Goal: Obtain resource: Download file/media

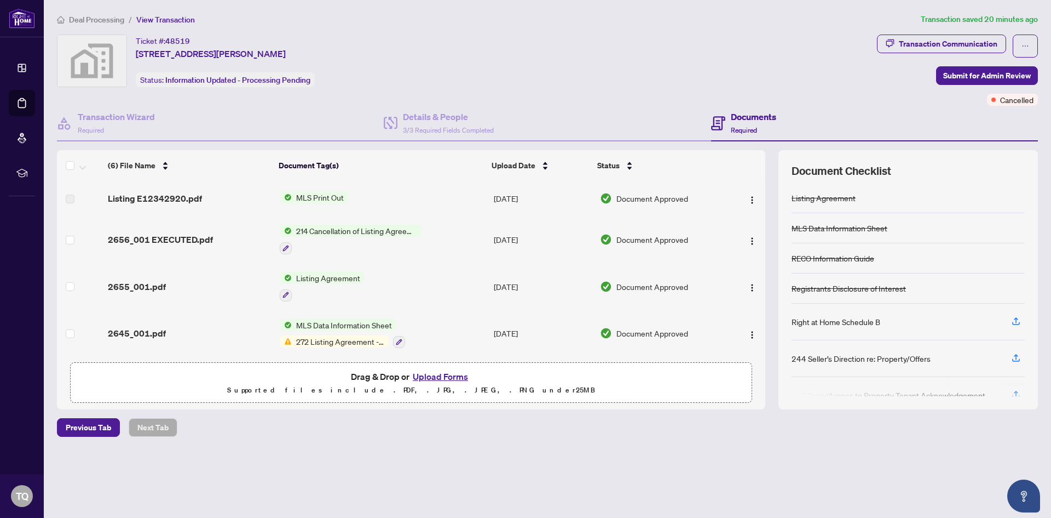
click at [310, 199] on span "MLS Print Out" at bounding box center [320, 197] width 56 height 12
click at [293, 232] on span "MLS Print Out" at bounding box center [293, 234] width 56 height 12
click at [338, 189] on td "MLS Print Out" at bounding box center [382, 198] width 214 height 35
click at [336, 196] on span "MLS Print Out" at bounding box center [320, 197] width 56 height 12
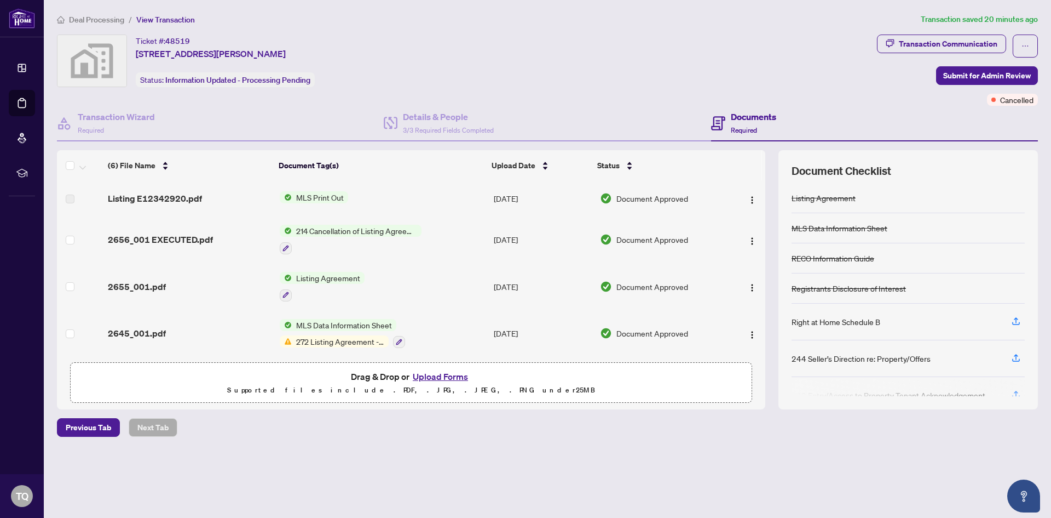
click at [336, 196] on span "MLS Print Out" at bounding box center [320, 197] width 56 height 12
click at [439, 187] on td "MLS Print Out" at bounding box center [382, 198] width 214 height 35
click at [332, 196] on span "MLS Print Out" at bounding box center [320, 197] width 56 height 12
click at [277, 232] on span "MLS Print Out" at bounding box center [293, 234] width 56 height 12
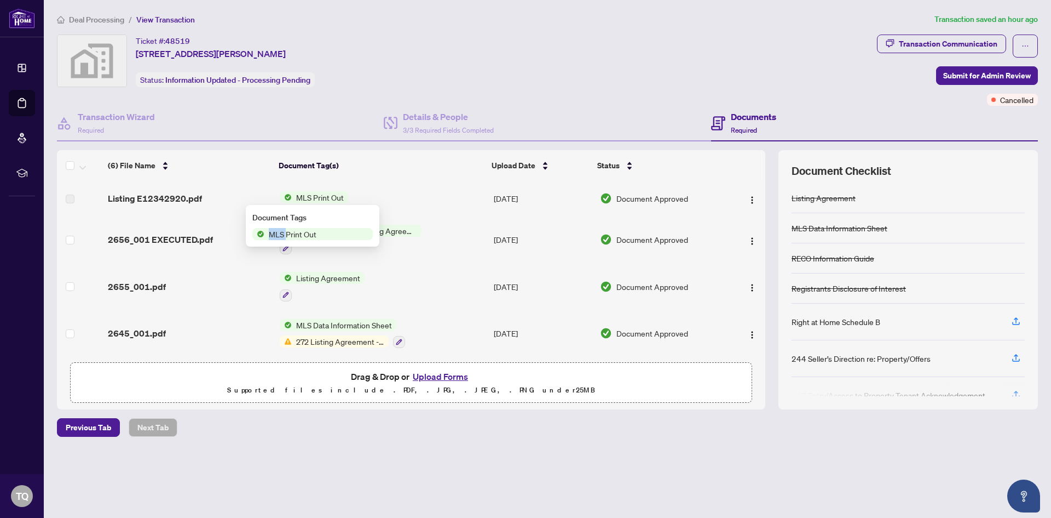
click at [277, 232] on span "MLS Print Out" at bounding box center [293, 234] width 56 height 12
click at [401, 199] on td "MLS Print Out" at bounding box center [382, 198] width 214 height 35
click at [298, 198] on span "MLS Print Out" at bounding box center [320, 197] width 56 height 12
click at [280, 239] on span "MLS Print Out" at bounding box center [293, 234] width 56 height 12
click at [453, 200] on td "MLS Print Out" at bounding box center [382, 198] width 214 height 35
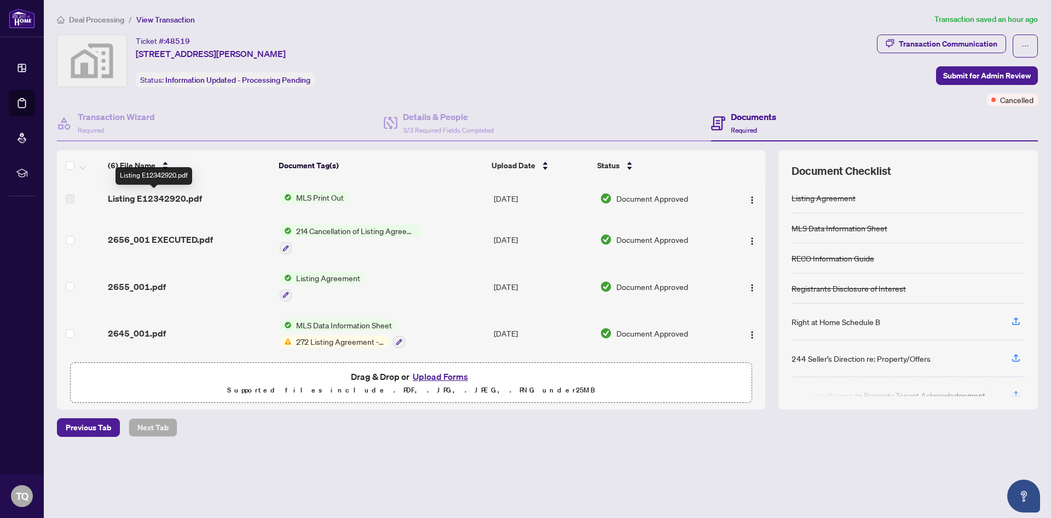
click at [132, 202] on span "Listing E12342920.pdf" at bounding box center [155, 198] width 94 height 13
click at [196, 204] on span "Listing E12342920.pdf" at bounding box center [155, 198] width 94 height 13
click at [178, 233] on span "2656_001 EXECUTED.pdf" at bounding box center [160, 239] width 105 height 13
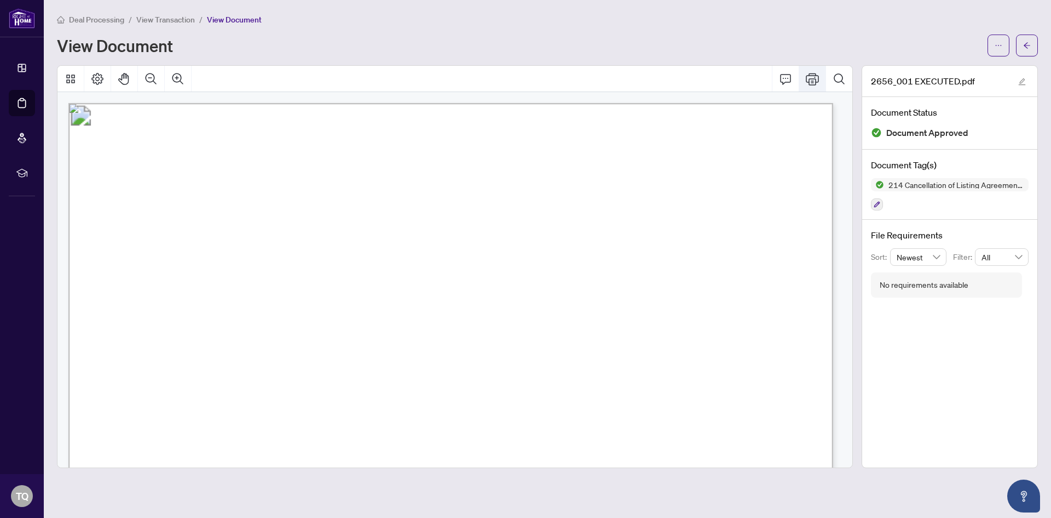
click at [817, 76] on icon "Print" at bounding box center [812, 78] width 13 height 13
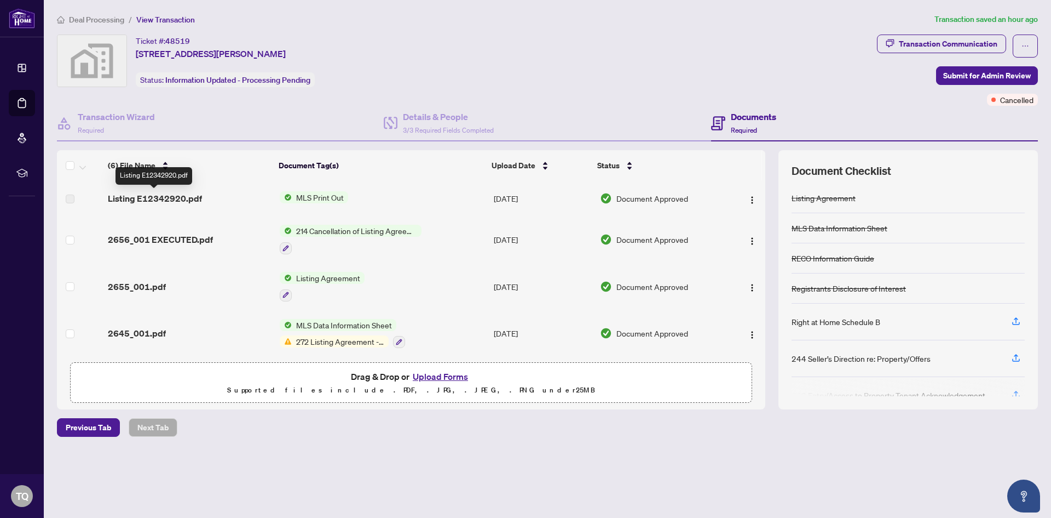
click at [159, 199] on span "Listing E12342920.pdf" at bounding box center [155, 198] width 94 height 13
click at [141, 197] on span "Listing E12342920.pdf" at bounding box center [155, 198] width 94 height 13
click at [129, 197] on span "Listing E12342920.pdf" at bounding box center [155, 198] width 94 height 13
click at [930, 42] on div "Transaction Communication" at bounding box center [948, 44] width 99 height 18
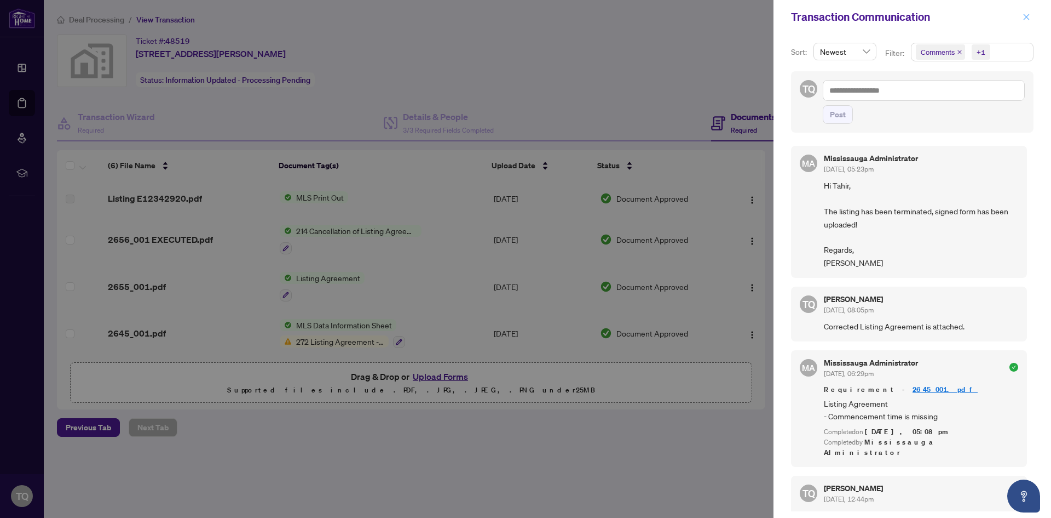
click at [1031, 15] on button "button" at bounding box center [1027, 16] width 14 height 13
